Goal: Information Seeking & Learning: Learn about a topic

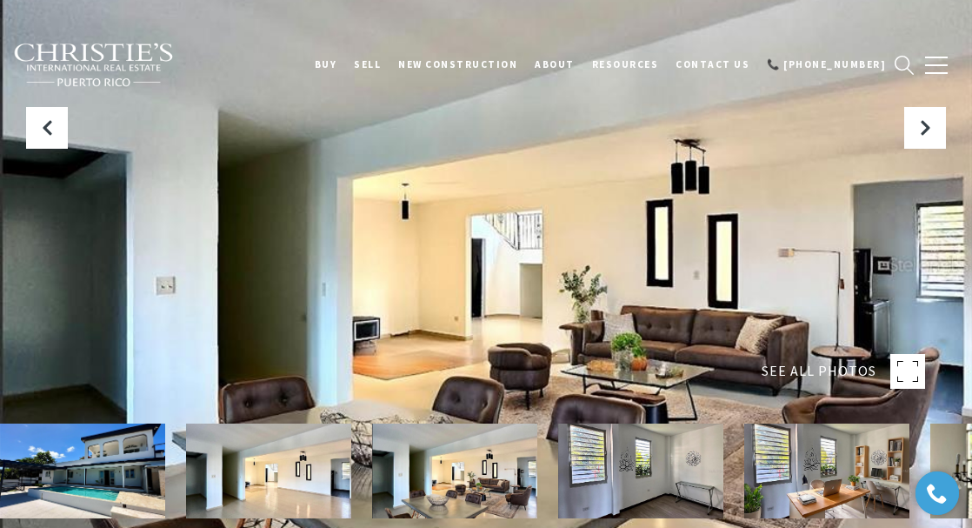
click at [72, 44] on img at bounding box center [94, 65] width 162 height 45
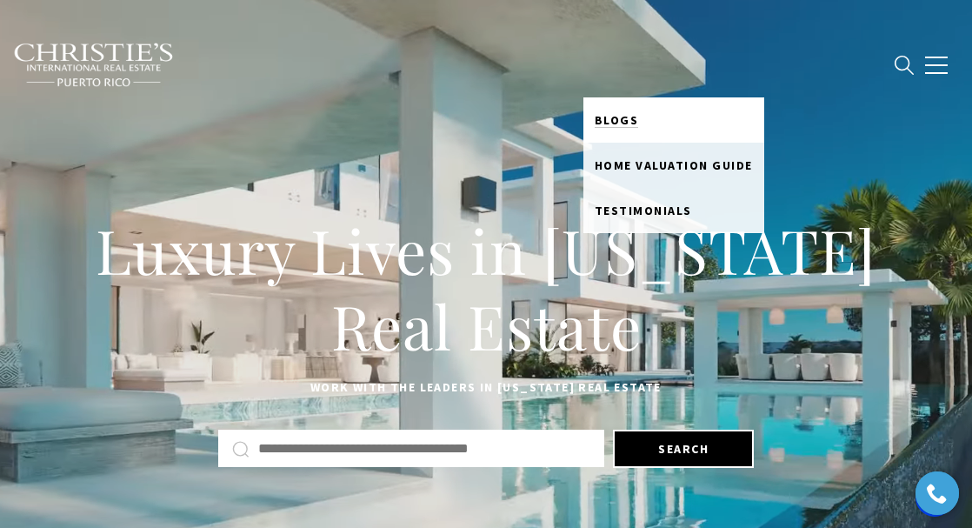
click at [635, 115] on span "Blogs" at bounding box center [617, 120] width 44 height 16
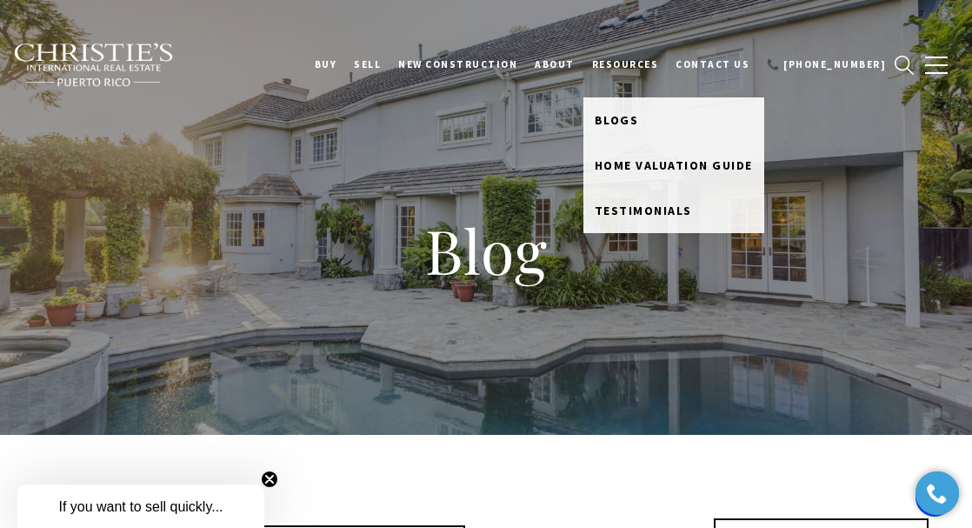
click at [635, 115] on span "Blogs" at bounding box center [617, 120] width 44 height 16
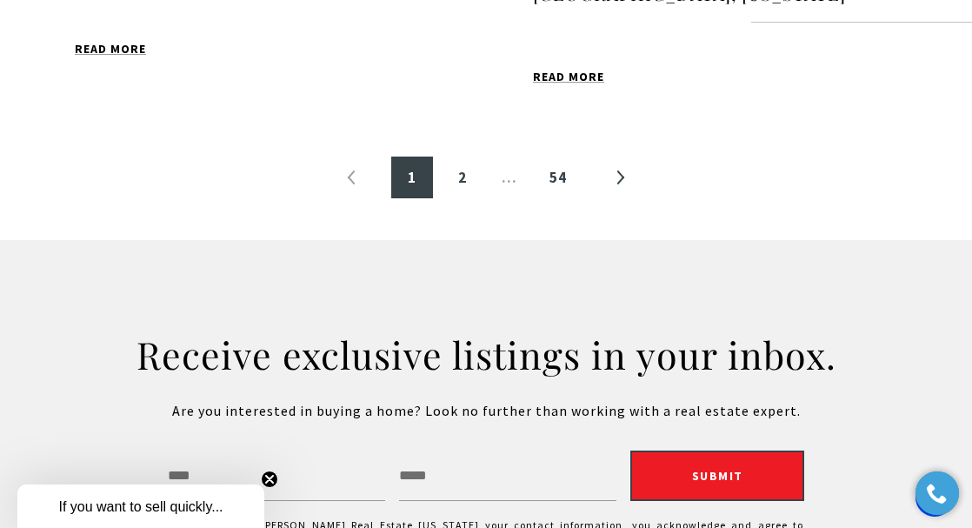
scroll to position [2241, 0]
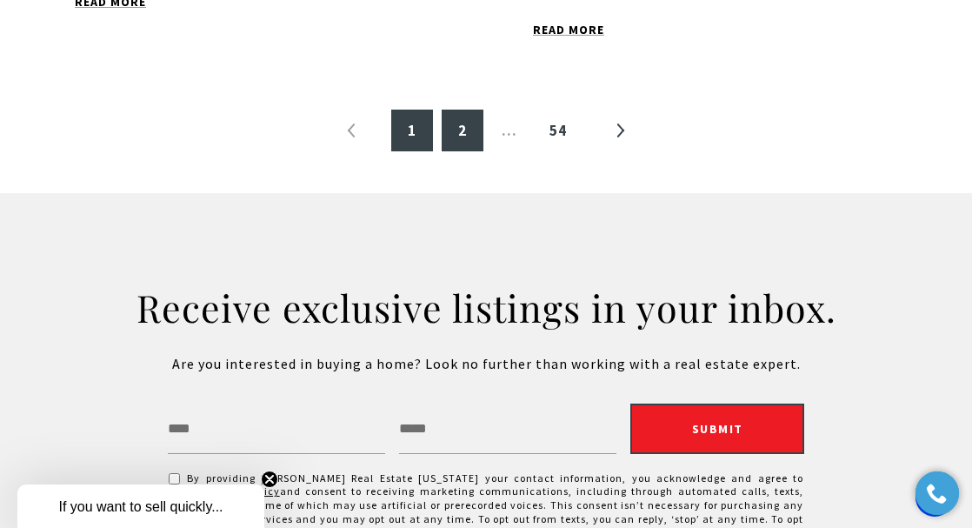
click at [462, 110] on link "2" at bounding box center [463, 131] width 42 height 42
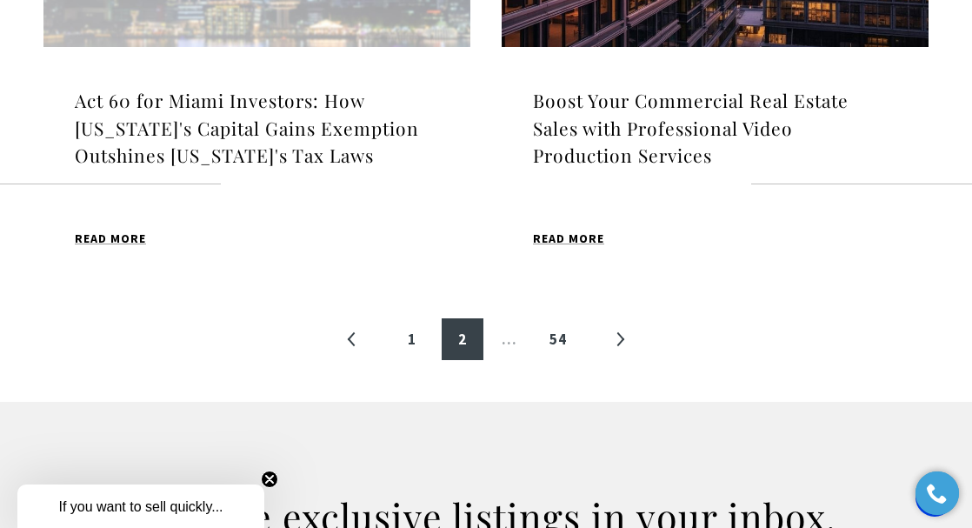
scroll to position [1979, 0]
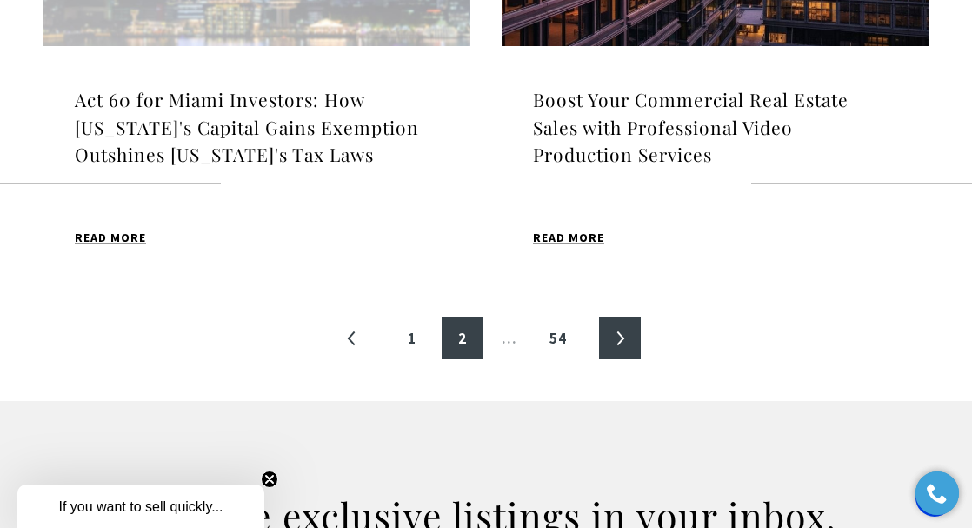
click at [618, 335] on link "»" at bounding box center [620, 338] width 42 height 42
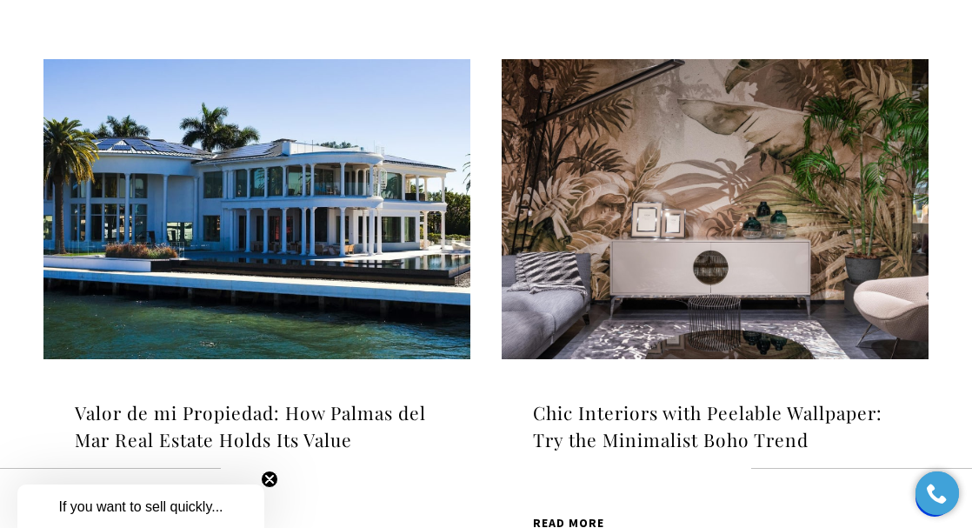
scroll to position [1153, 0]
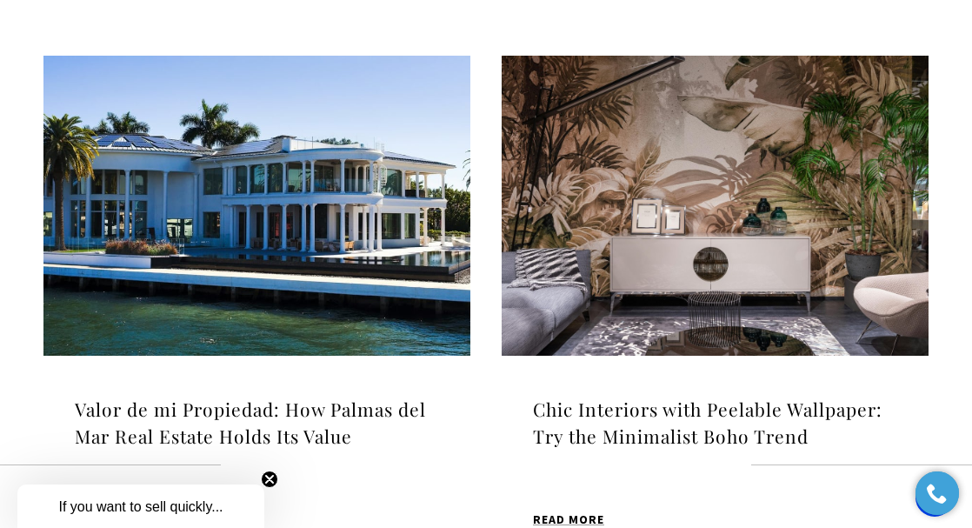
click at [705, 217] on img at bounding box center [715, 205] width 427 height 299
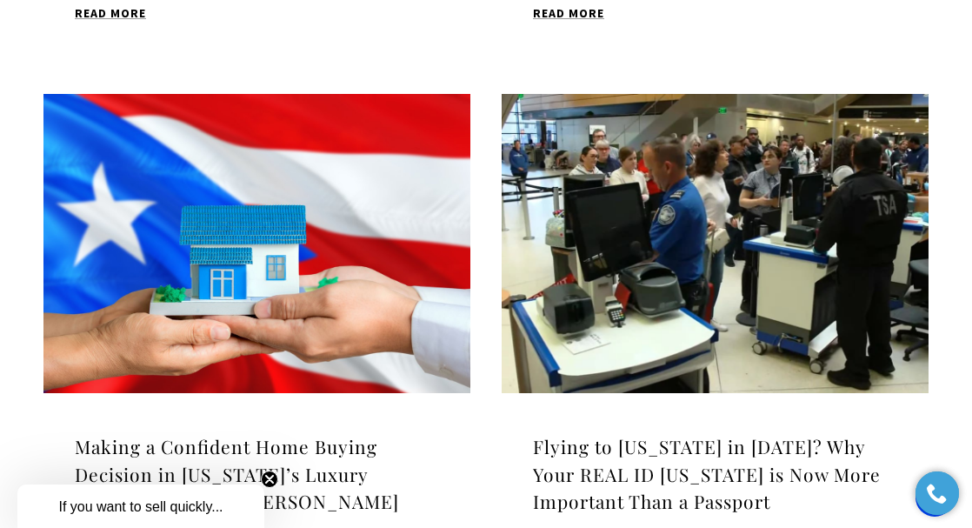
scroll to position [1099, 0]
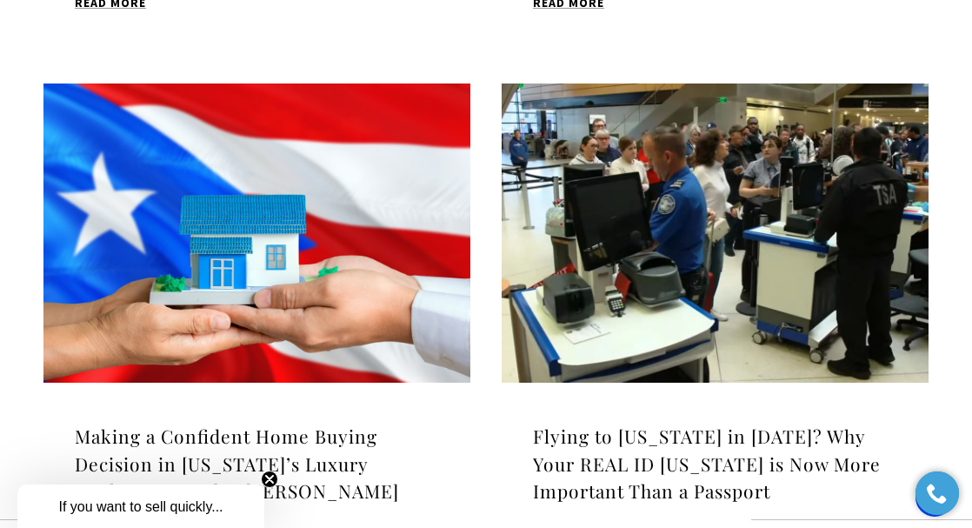
click at [214, 262] on img at bounding box center [256, 232] width 427 height 299
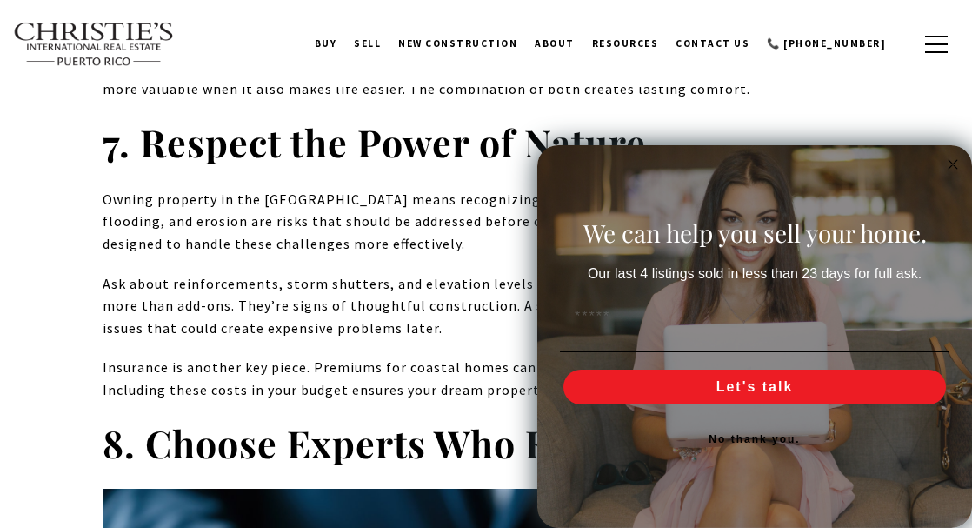
scroll to position [3677, 0]
